Goal: Find specific page/section: Find specific page/section

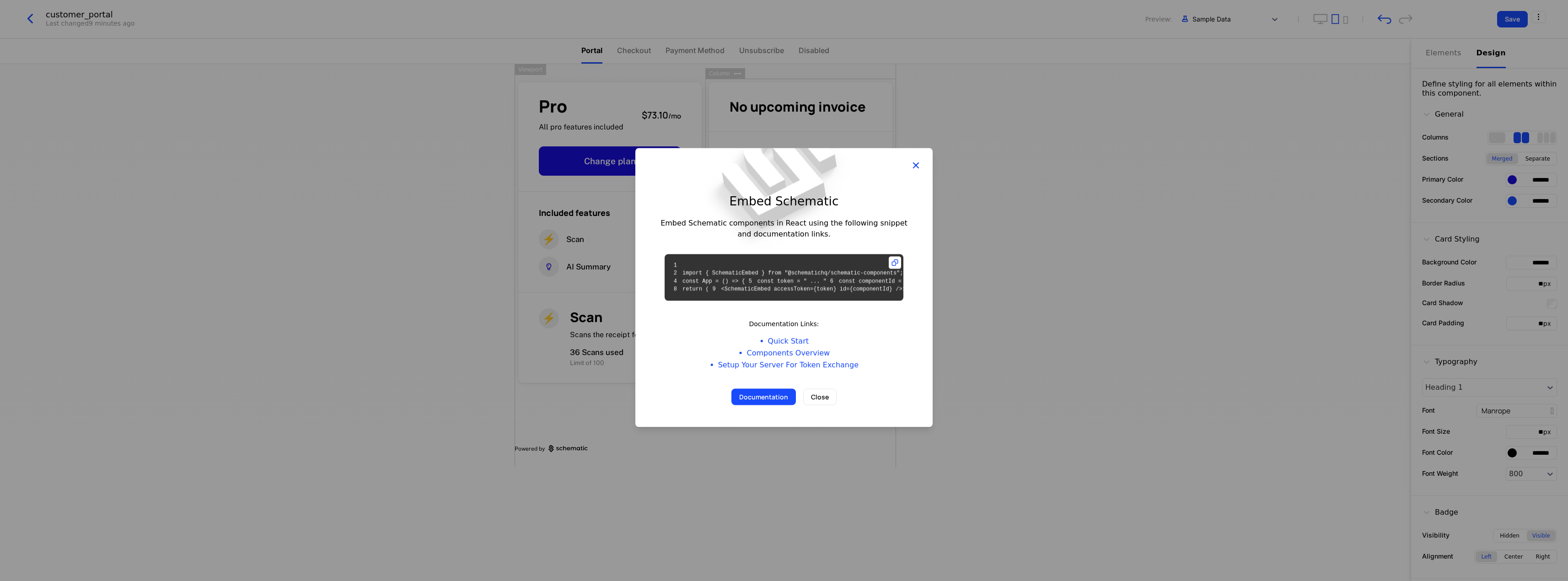
click at [917, 159] on icon "button" at bounding box center [916, 165] width 12 height 12
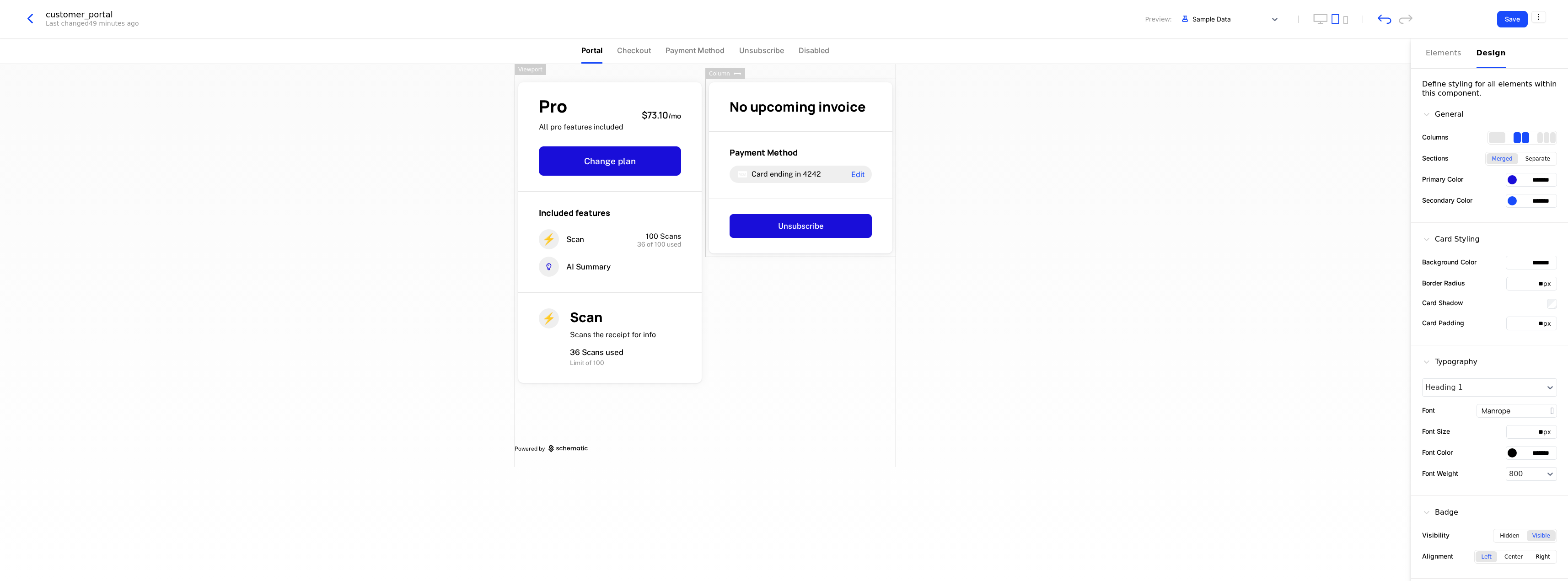
click at [32, 19] on icon "button" at bounding box center [30, 19] width 17 height 17
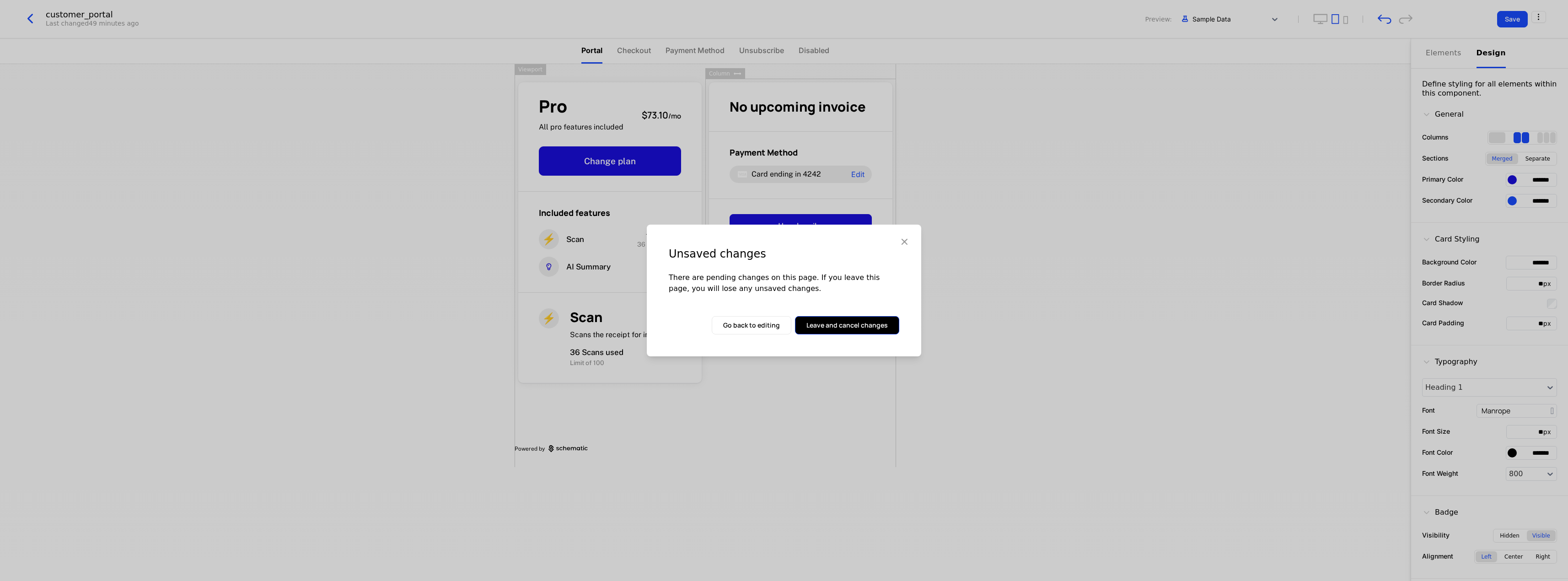
click at [851, 327] on button "Leave and cancel changes" at bounding box center [847, 325] width 104 height 19
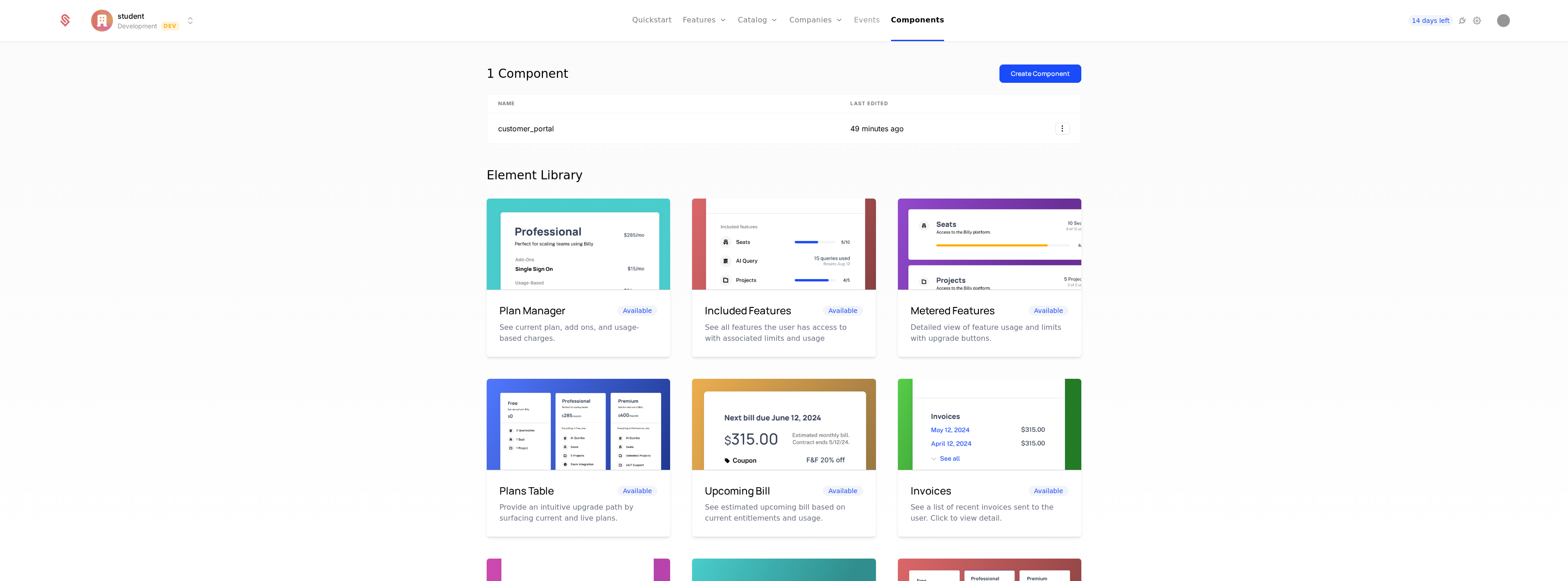
click at [864, 22] on link "Events" at bounding box center [867, 20] width 26 height 41
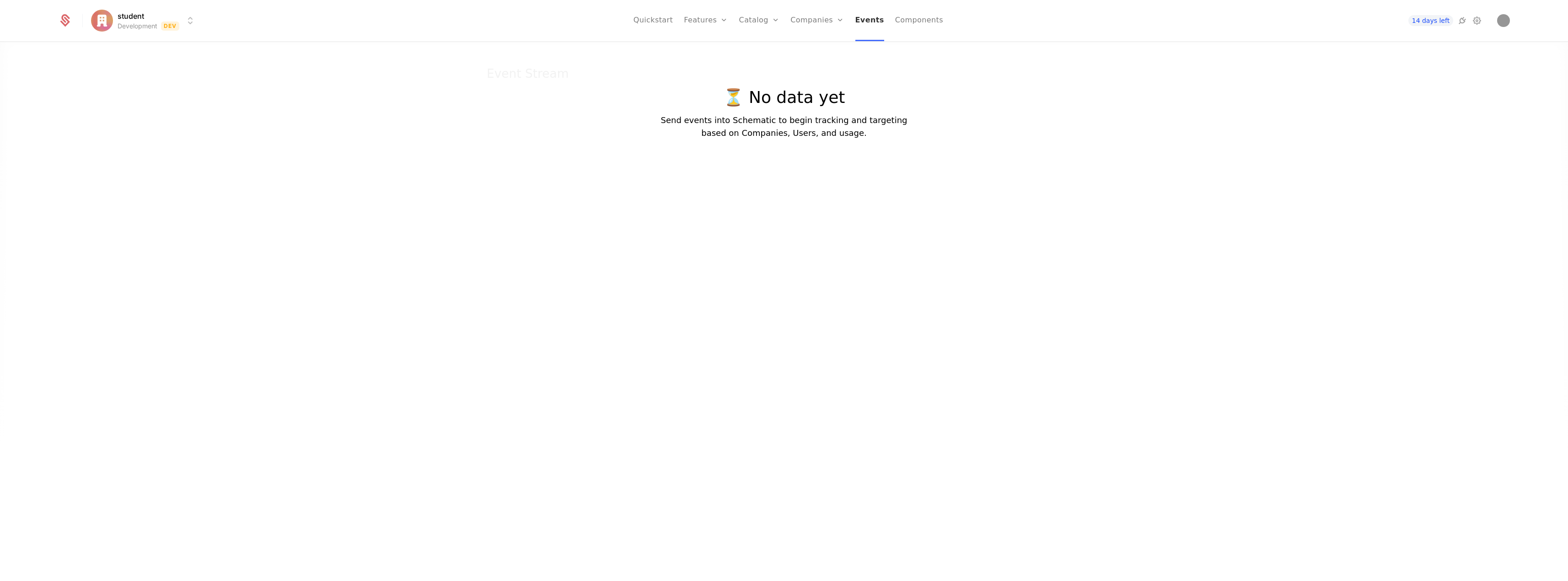
click at [869, 23] on link "Events" at bounding box center [870, 20] width 29 height 41
